Goal: Information Seeking & Learning: Check status

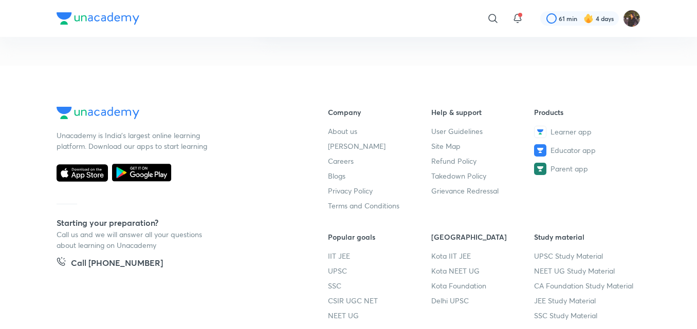
scroll to position [274, 0]
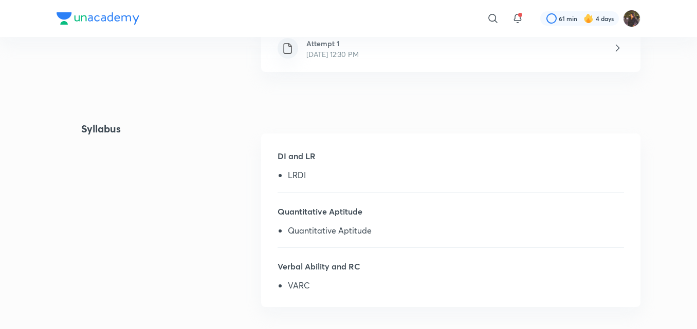
click at [392, 57] on div "Attempt 1 Oct 5, 2025, 12:30 PM" at bounding box center [450, 49] width 379 height 46
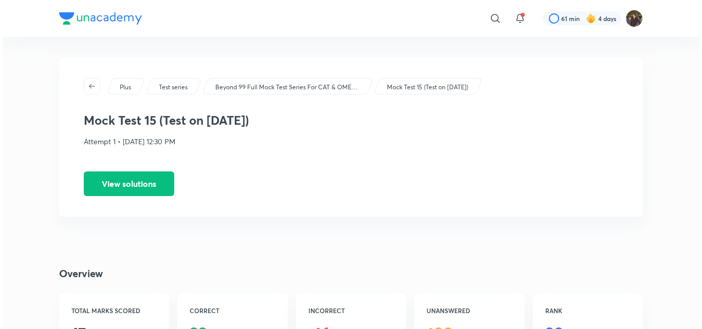
scroll to position [274, 0]
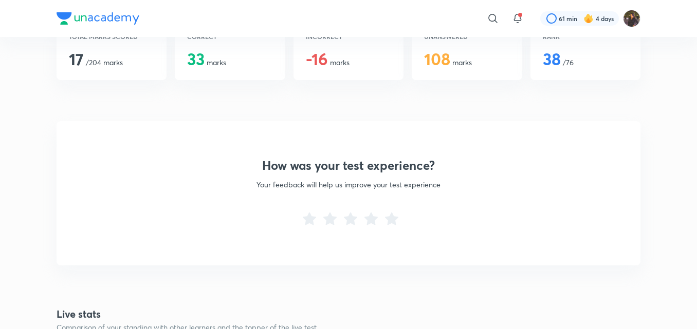
click at [596, 68] on div "RANK 38 /76" at bounding box center [585, 50] width 110 height 61
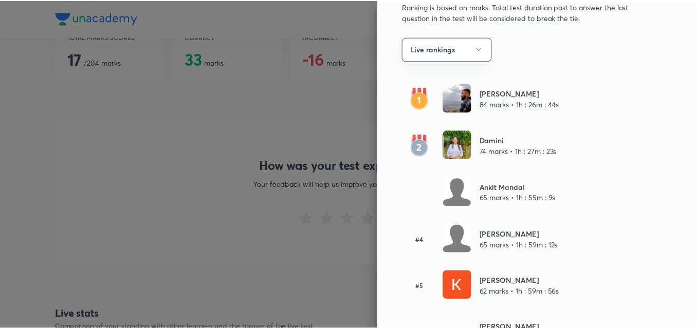
scroll to position [0, 0]
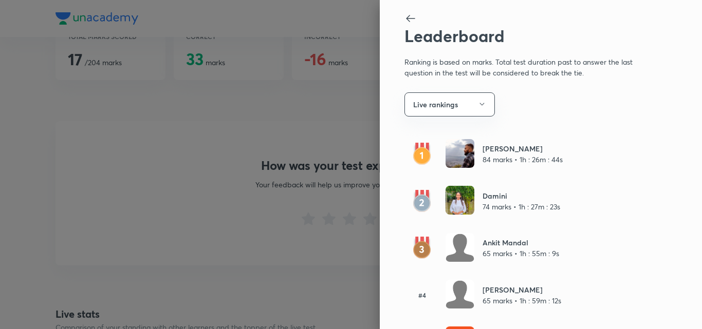
drag, startPoint x: 400, startPoint y: 25, endPoint x: 414, endPoint y: 15, distance: 16.3
click at [402, 24] on div "Leaderboard Ranking is based on marks. Total test duration past to answer the l…" at bounding box center [541, 164] width 322 height 329
click at [408, 19] on icon at bounding box center [410, 18] width 12 height 12
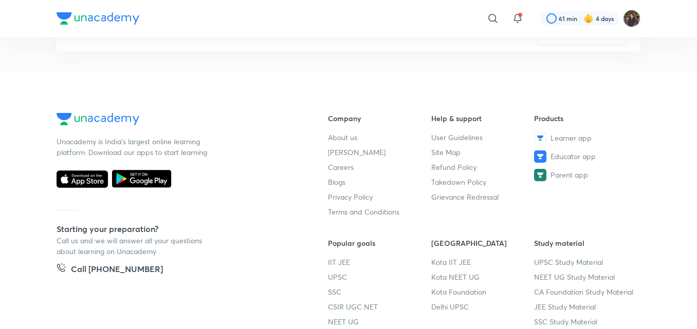
scroll to position [1625, 0]
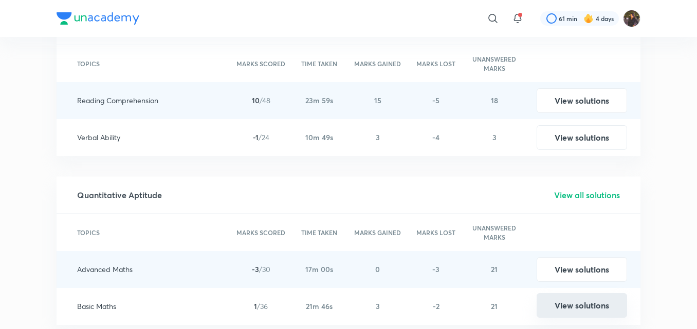
click at [605, 308] on button "View solutions" at bounding box center [582, 305] width 90 height 25
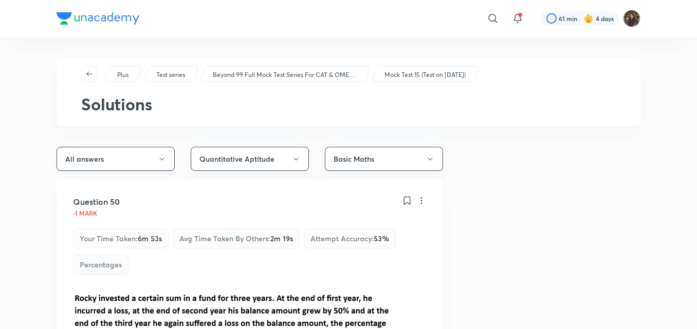
click at [160, 149] on button "All answers" at bounding box center [116, 159] width 118 height 24
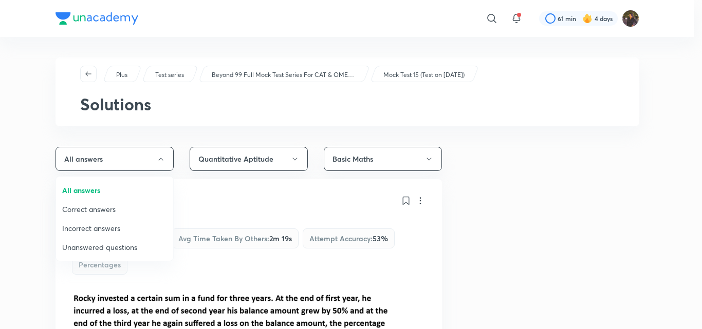
click at [133, 217] on li "Correct answers" at bounding box center [114, 209] width 117 height 19
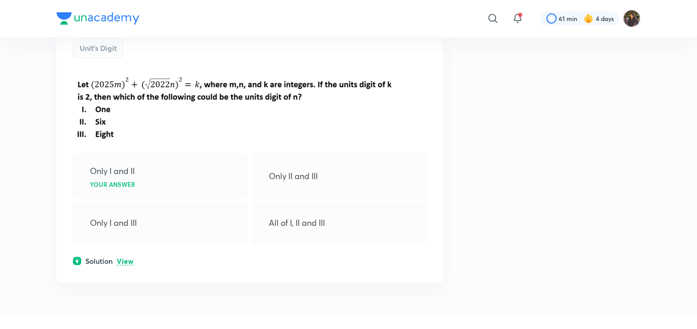
scroll to position [337, 0]
